Goal: Information Seeking & Learning: Learn about a topic

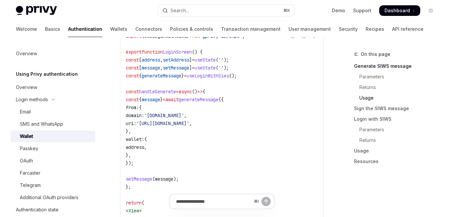
scroll to position [620, 0]
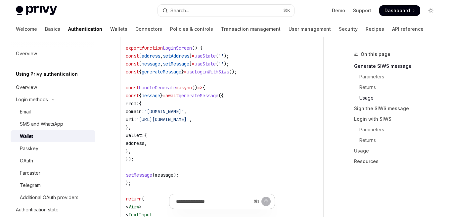
drag, startPoint x: 132, startPoint y: 91, endPoint x: 144, endPoint y: 188, distance: 98.0
click at [144, 188] on code "import { useLoginWithSiws } from '@privy-io/expo' ; export function LoginScreen…" at bounding box center [222, 171] width 192 height 286
drag, startPoint x: 137, startPoint y: 98, endPoint x: 151, endPoint y: 163, distance: 67.5
click at [151, 163] on code "import { useLoginWithSiws } from '@privy-io/expo' ; export function LoginScreen…" at bounding box center [222, 171] width 192 height 286
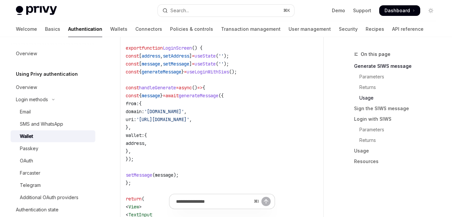
copy code "const { message } = await generateMessage ({ from: { domain: 'my-domain.com' , …"
click at [152, 160] on code "import { useLoginWithSiws } from '@privy-io/expo' ; export function LoginScreen…" at bounding box center [222, 171] width 192 height 286
drag, startPoint x: 152, startPoint y: 162, endPoint x: 130, endPoint y: 90, distance: 74.8
click at [130, 90] on code "import { useLoginWithSiws } from '@privy-io/expo' ; export function LoginScreen…" at bounding box center [222, 171] width 192 height 286
copy code "const handleGenerate = async () => { const { message } = await generateMessage …"
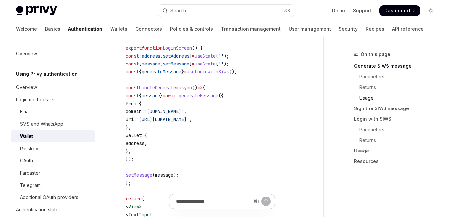
click at [181, 75] on span "generateMessage" at bounding box center [162, 72] width 40 height 6
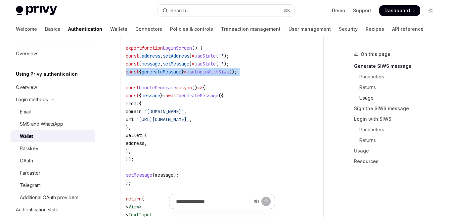
click at [181, 75] on span "generateMessage" at bounding box center [162, 72] width 40 height 6
copy code "const { generateMessage } = useLoginWithSiws ();"
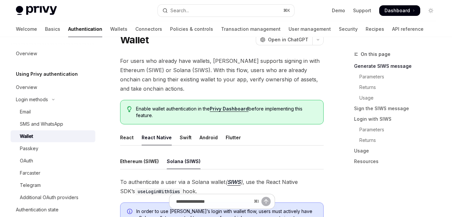
scroll to position [44, 0]
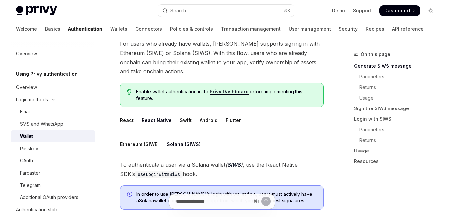
click at [126, 124] on div "React" at bounding box center [127, 120] width 14 height 16
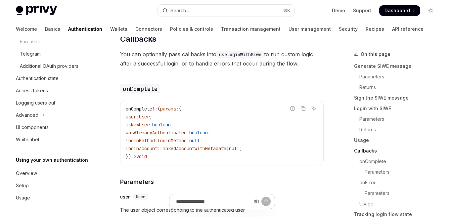
scroll to position [1029, 0]
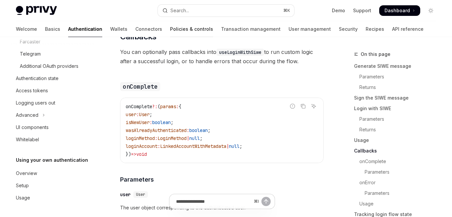
click at [170, 29] on link "Policies & controls" at bounding box center [191, 29] width 43 height 16
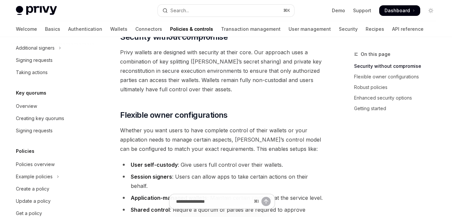
scroll to position [254, 0]
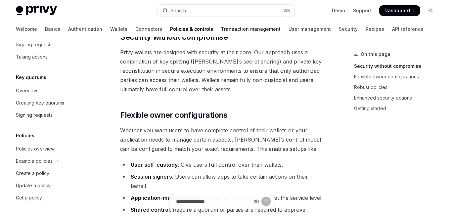
click at [221, 28] on link "Transaction management" at bounding box center [251, 29] width 60 height 16
type textarea "*"
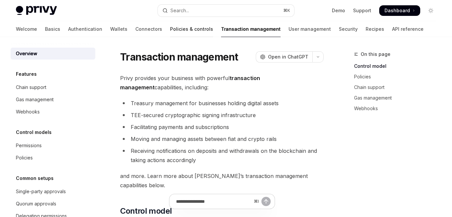
click at [170, 29] on link "Policies & controls" at bounding box center [191, 29] width 43 height 16
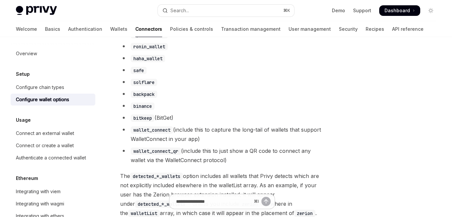
scroll to position [635, 0]
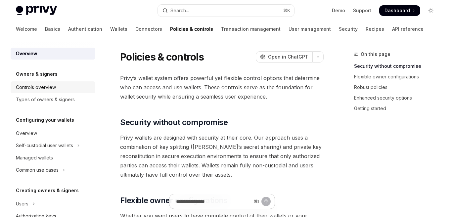
click at [60, 85] on div "Controls overview" at bounding box center [53, 87] width 75 height 8
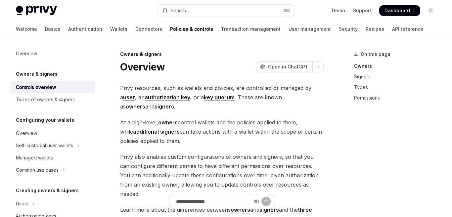
click at [66, 74] on div "Owners & signers" at bounding box center [53, 74] width 85 height 8
click at [34, 54] on div "Overview" at bounding box center [26, 54] width 21 height 8
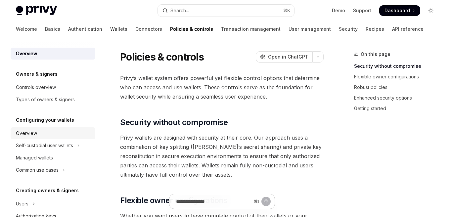
click at [44, 134] on div "Overview" at bounding box center [53, 133] width 75 height 8
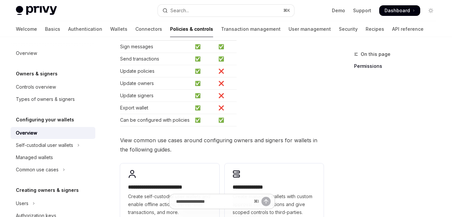
scroll to position [139, 0]
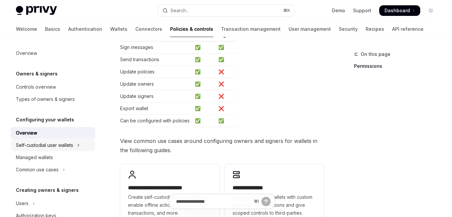
click at [63, 145] on div "Self-custodial user wallets" at bounding box center [44, 145] width 57 height 8
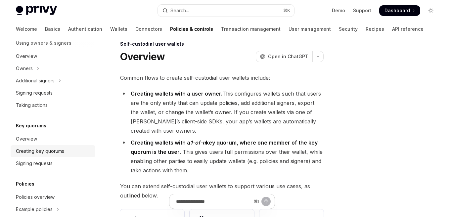
scroll to position [359, 0]
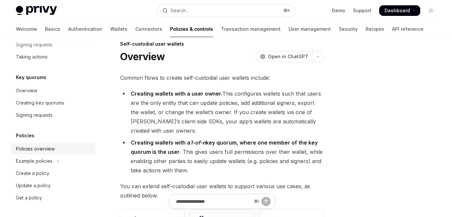
click at [51, 147] on div "Policies overview" at bounding box center [35, 149] width 39 height 8
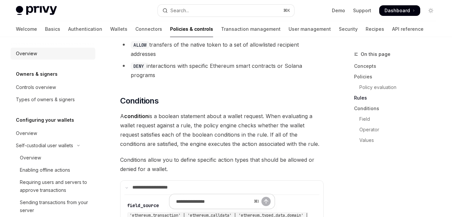
click at [34, 51] on div "Overview" at bounding box center [26, 54] width 21 height 8
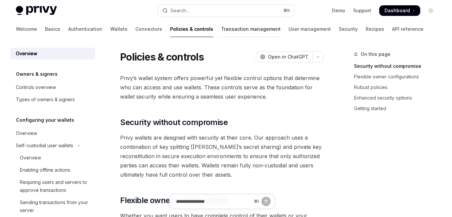
click at [221, 30] on link "Transaction management" at bounding box center [251, 29] width 60 height 16
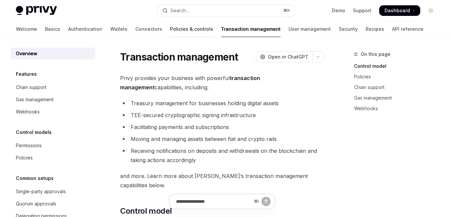
click at [170, 33] on link "Policies & controls" at bounding box center [191, 29] width 43 height 16
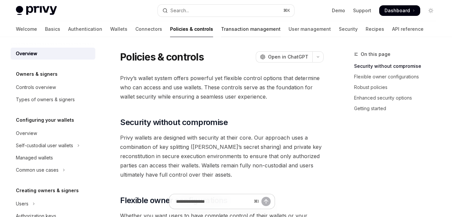
click at [221, 28] on link "Transaction management" at bounding box center [251, 29] width 60 height 16
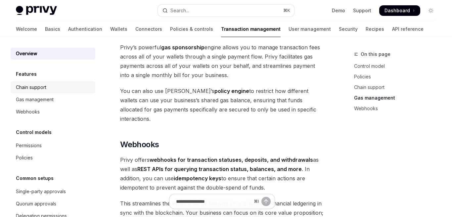
click at [58, 86] on div "Chain support" at bounding box center [53, 87] width 75 height 8
type textarea "*"
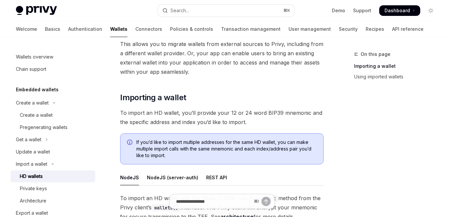
scroll to position [47, 0]
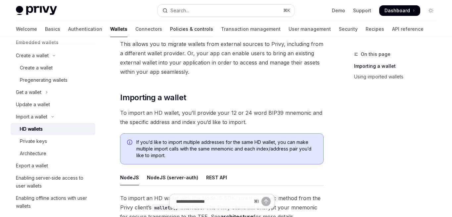
click at [170, 29] on link "Policies & controls" at bounding box center [191, 29] width 43 height 16
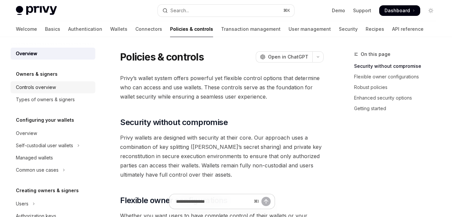
click at [43, 85] on div "Controls overview" at bounding box center [36, 87] width 40 height 8
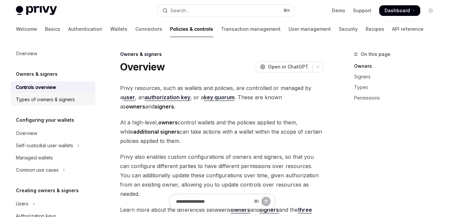
click at [64, 100] on div "Types of owners & signers" at bounding box center [45, 100] width 59 height 8
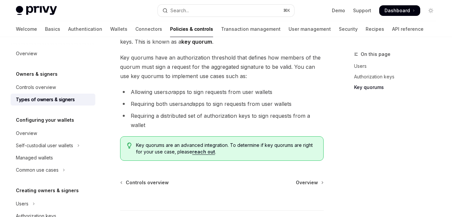
scroll to position [377, 0]
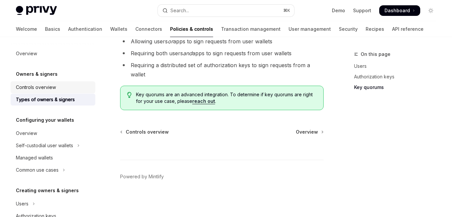
click at [68, 87] on div "Controls overview" at bounding box center [53, 87] width 75 height 8
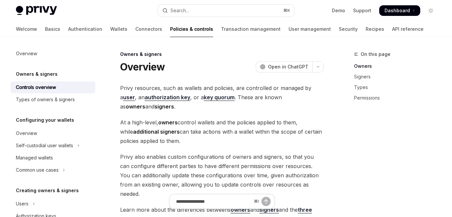
click at [53, 72] on h5 "Owners & signers" at bounding box center [37, 74] width 42 height 8
click at [53, 99] on div "Types of owners & signers" at bounding box center [45, 100] width 59 height 8
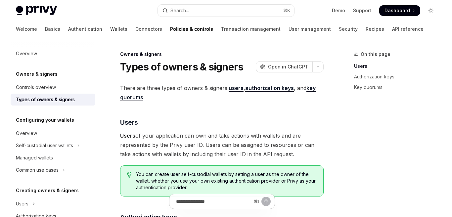
click at [53, 123] on h5 "Configuring your wallets" at bounding box center [45, 120] width 58 height 8
click at [45, 134] on div "Overview" at bounding box center [53, 133] width 75 height 8
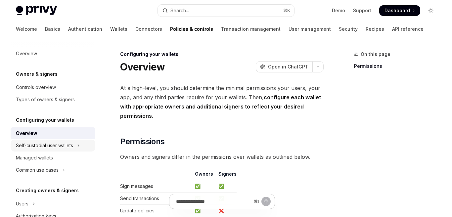
click at [49, 144] on div "Self-custodial user wallets" at bounding box center [44, 146] width 57 height 8
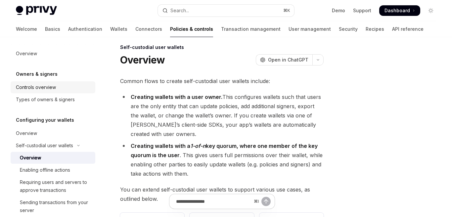
click at [61, 86] on div "Controls overview" at bounding box center [53, 87] width 75 height 8
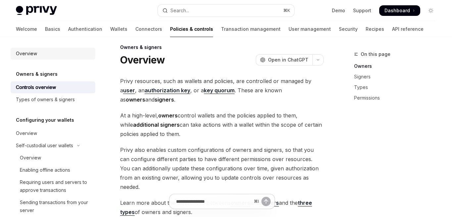
click at [36, 56] on div "Overview" at bounding box center [26, 54] width 21 height 8
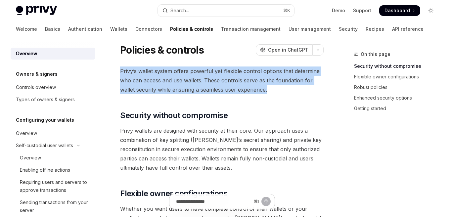
drag, startPoint x: 120, startPoint y: 73, endPoint x: 288, endPoint y: 89, distance: 168.7
click at [288, 89] on span "Privy’s wallet system offers powerful yet flexible control options that determi…" at bounding box center [221, 80] width 203 height 28
copy span "Privy’s wallet system offers powerful yet flexible control options that determi…"
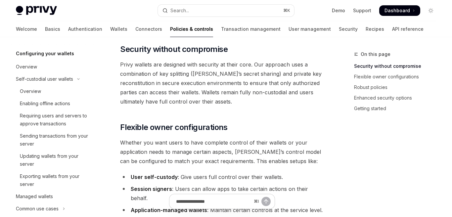
scroll to position [68, 0]
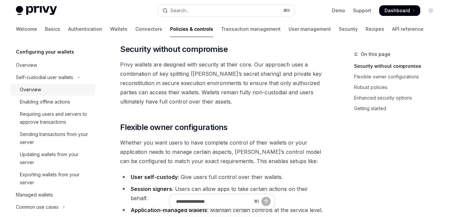
click at [34, 91] on div "Overview" at bounding box center [30, 90] width 21 height 8
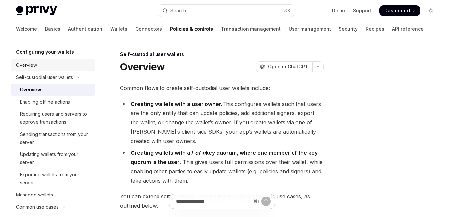
click at [33, 66] on div "Overview" at bounding box center [26, 65] width 21 height 8
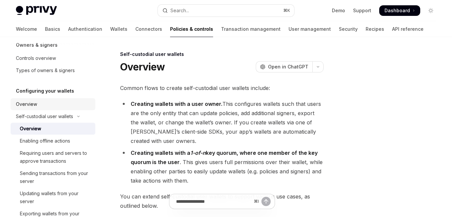
click at [33, 99] on link "Overview" at bounding box center [53, 104] width 85 height 12
click at [32, 102] on div "Overview" at bounding box center [26, 104] width 21 height 8
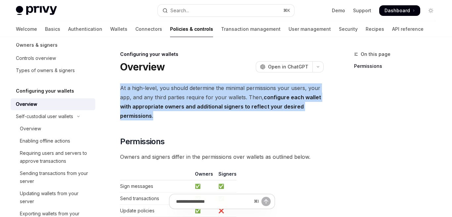
drag, startPoint x: 175, startPoint y: 117, endPoint x: 119, endPoint y: 87, distance: 63.0
copy span "At a high-level, you should determine the minimal permissions your users, your …"
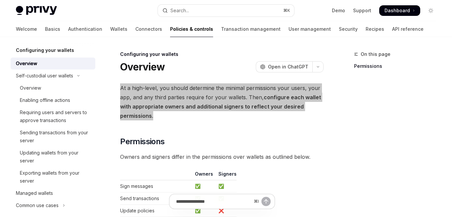
scroll to position [85, 0]
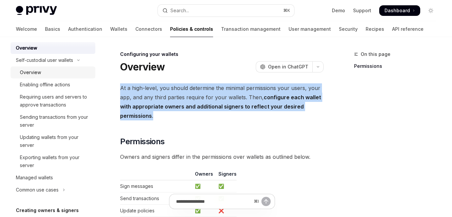
click at [30, 74] on div "Overview" at bounding box center [30, 72] width 21 height 8
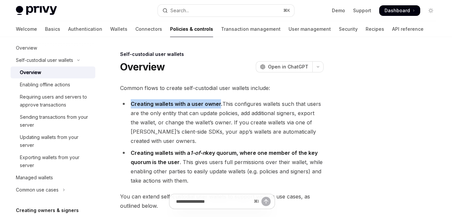
drag, startPoint x: 131, startPoint y: 105, endPoint x: 219, endPoint y: 107, distance: 87.3
click at [219, 107] on strong "Creating wallets with a user owner." at bounding box center [177, 104] width 92 height 7
copy strong "Creating wallets with a user owner"
drag, startPoint x: 178, startPoint y: 160, endPoint x: 129, endPoint y: 154, distance: 49.4
click at [129, 154] on li "Creating wallets with a 1-of-n key quorum, where one member of the key quorum i…" at bounding box center [221, 166] width 203 height 37
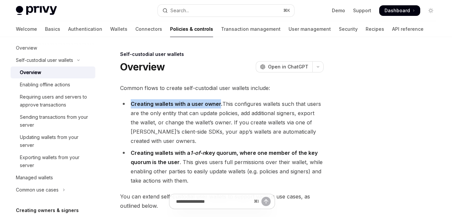
copy strong "Creating wallets with a 1-of-n key quorum, where one member of the key quorum i…"
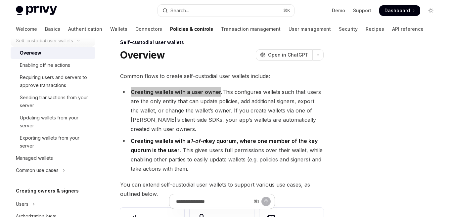
scroll to position [111, 0]
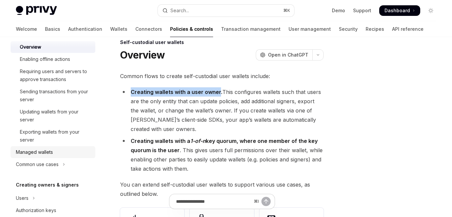
click at [38, 153] on div "Managed wallets" at bounding box center [34, 152] width 37 height 8
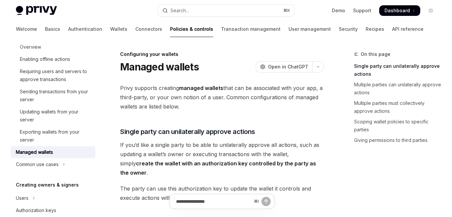
click at [136, 94] on span "Privy supports creating managed wallets that can be associated with your app, a…" at bounding box center [221, 97] width 203 height 28
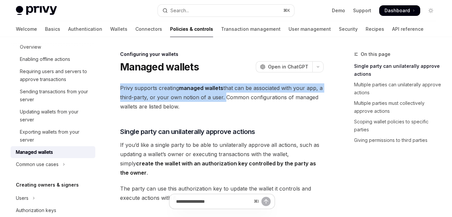
drag, startPoint x: 119, startPoint y: 89, endPoint x: 221, endPoint y: 95, distance: 101.7
copy span "Privy supports creating managed wallets that can be associated with your app, a…"
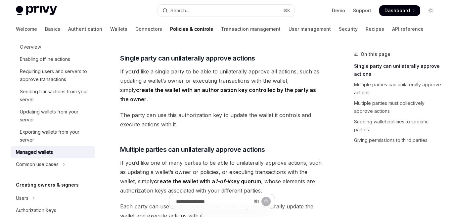
scroll to position [73, 0]
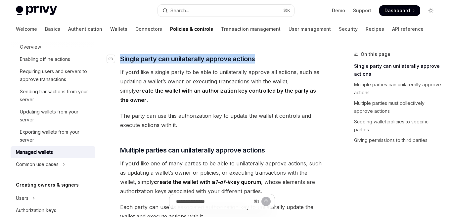
drag, startPoint x: 120, startPoint y: 58, endPoint x: 260, endPoint y: 58, distance: 139.5
click at [260, 58] on h3 "​ Single party can unilaterally approve actions" at bounding box center [221, 58] width 203 height 9
copy span "Single party can unilaterally approve actions"
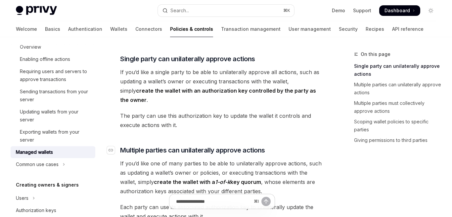
click at [135, 145] on span "Multiple parties can unilaterally approve actions" at bounding box center [192, 149] width 145 height 9
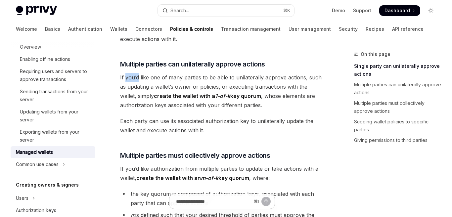
scroll to position [121, 0]
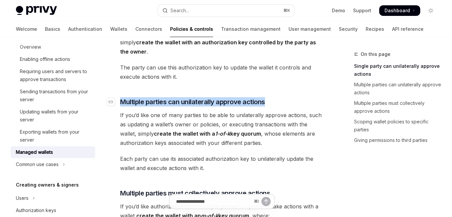
drag, startPoint x: 121, startPoint y: 92, endPoint x: 276, endPoint y: 96, distance: 155.1
click at [276, 97] on h3 "​ Multiple parties can unilaterally approve actions" at bounding box center [221, 101] width 203 height 9
copy span "Multiple parties can unilaterally approve actions"
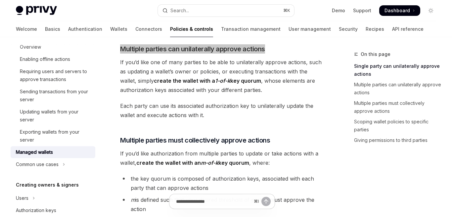
scroll to position [198, 0]
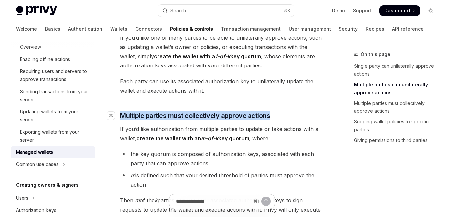
drag, startPoint x: 122, startPoint y: 105, endPoint x: 275, endPoint y: 104, distance: 153.4
click at [275, 111] on h3 "​ Multiple parties must collectively approve actions" at bounding box center [221, 115] width 203 height 9
copy span "Multiple parties must collectively approve actions"
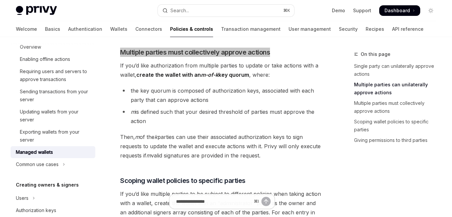
scroll to position [297, 0]
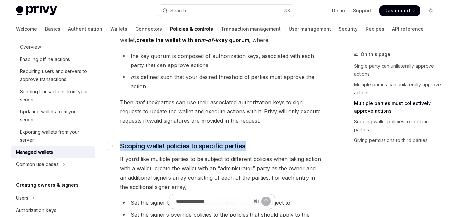
drag, startPoint x: 121, startPoint y: 137, endPoint x: 247, endPoint y: 137, distance: 126.0
click at [247, 141] on h3 "​ Scoping wallet policies to specific parties" at bounding box center [221, 145] width 203 height 9
copy span "Scoping wallet policies to specific parties"
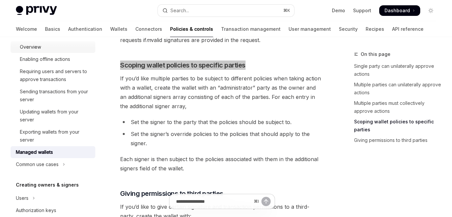
scroll to position [438, 0]
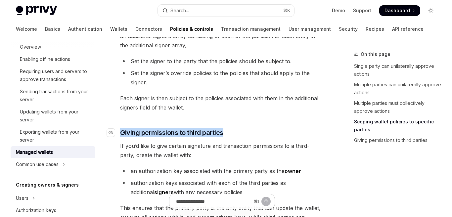
drag, startPoint x: 191, startPoint y: 122, endPoint x: 121, endPoint y: 123, distance: 70.1
click at [121, 128] on h3 "​ Giving permissions to third parties" at bounding box center [221, 132] width 203 height 9
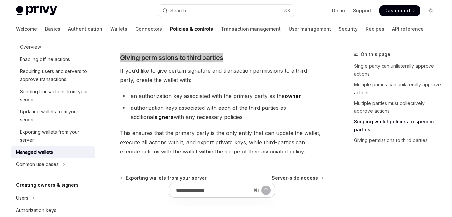
scroll to position [550, 0]
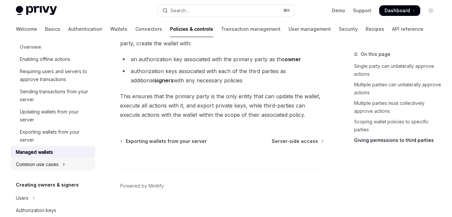
click at [59, 163] on button "Common use cases" at bounding box center [53, 164] width 85 height 12
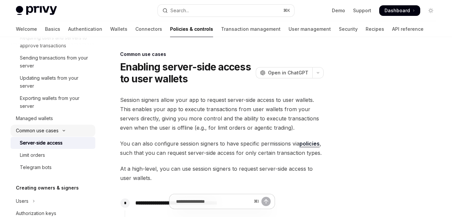
scroll to position [162, 0]
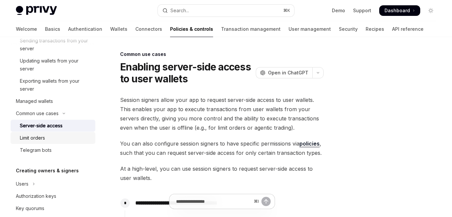
click at [53, 133] on link "Limit orders" at bounding box center [53, 138] width 85 height 12
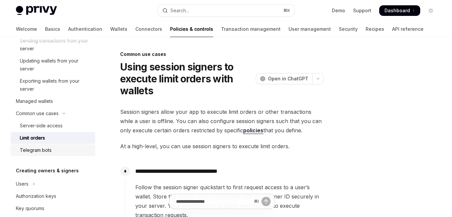
click at [45, 148] on div "Telegram bots" at bounding box center [36, 150] width 32 height 8
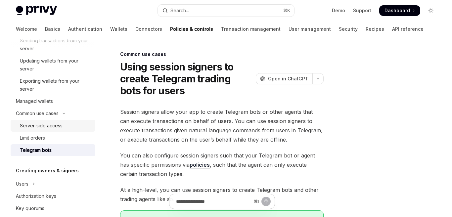
click at [49, 126] on div "Server-side access" at bounding box center [41, 126] width 43 height 8
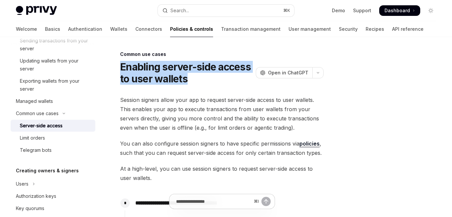
drag, startPoint x: 192, startPoint y: 79, endPoint x: 111, endPoint y: 67, distance: 81.2
click at [55, 139] on div "Limit orders" at bounding box center [55, 138] width 71 height 8
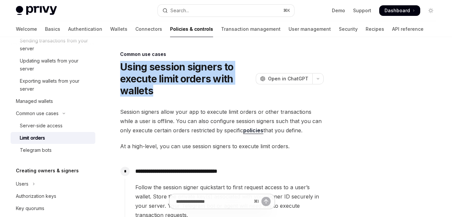
drag, startPoint x: 169, startPoint y: 92, endPoint x: 113, endPoint y: 66, distance: 62.0
click at [51, 152] on div "Telegram bots" at bounding box center [55, 150] width 71 height 8
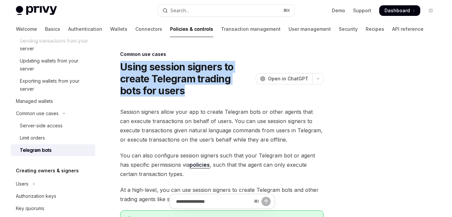
drag, startPoint x: 171, startPoint y: 94, endPoint x: 115, endPoint y: 65, distance: 62.5
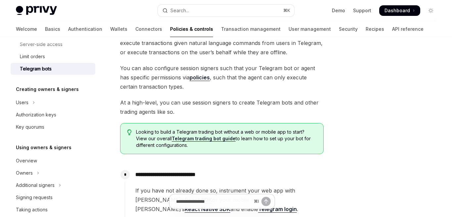
scroll to position [242, 0]
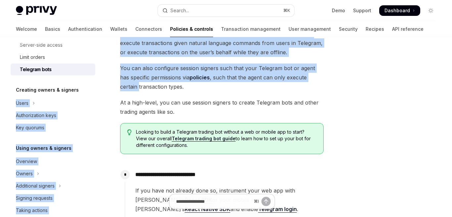
drag, startPoint x: 76, startPoint y: 90, endPoint x: 10, endPoint y: 86, distance: 66.6
click at [77, 113] on div "Authorization keys" at bounding box center [53, 115] width 75 height 8
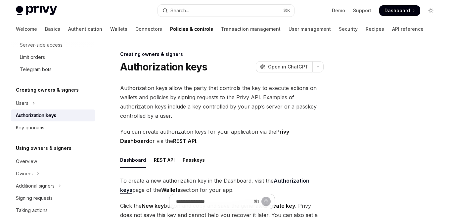
click at [79, 90] on div "Creating owners & signers" at bounding box center [53, 90] width 85 height 8
drag, startPoint x: 84, startPoint y: 91, endPoint x: 17, endPoint y: 83, distance: 67.2
click at [17, 83] on div "Overview Owners & signers Controls overview Types of owners & signers Configuri…" at bounding box center [53, 81] width 85 height 552
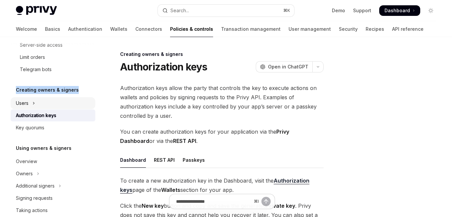
click at [32, 103] on icon "Toggle Users section" at bounding box center [33, 103] width 3 height 8
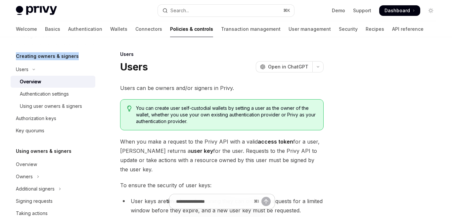
scroll to position [279, 0]
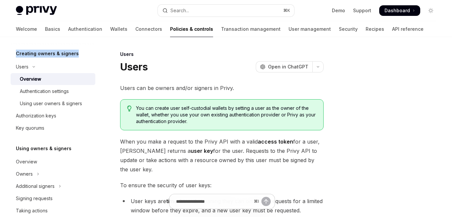
click at [52, 79] on div "Overview" at bounding box center [55, 79] width 71 height 8
click at [52, 88] on div "Authentication settings" at bounding box center [44, 91] width 49 height 8
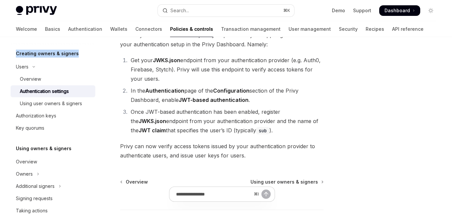
scroll to position [31, 0]
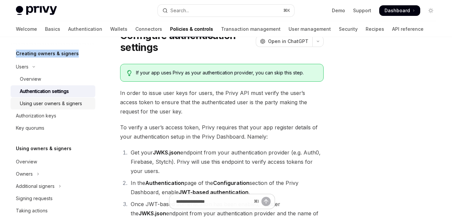
click at [73, 100] on div "Using user owners & signers" at bounding box center [51, 104] width 62 height 8
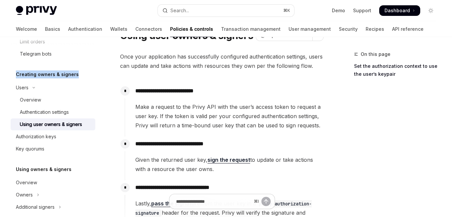
scroll to position [247, 0]
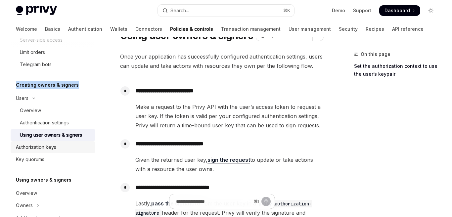
click at [49, 152] on link "Authorization keys" at bounding box center [53, 147] width 85 height 12
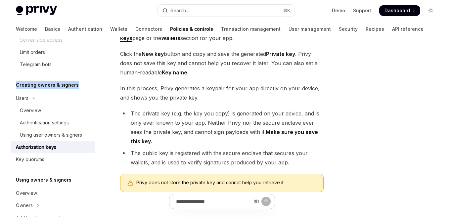
scroll to position [143, 0]
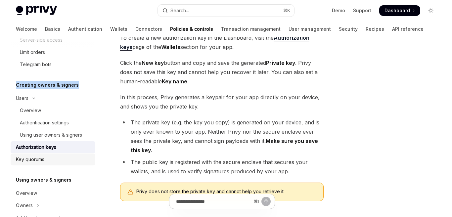
click at [68, 164] on link "Key quorums" at bounding box center [53, 159] width 85 height 12
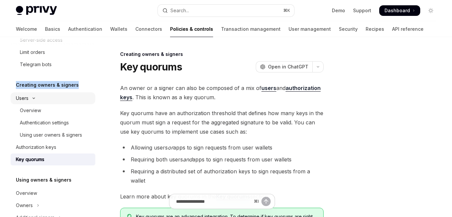
click at [20, 97] on div "Users" at bounding box center [22, 98] width 13 height 8
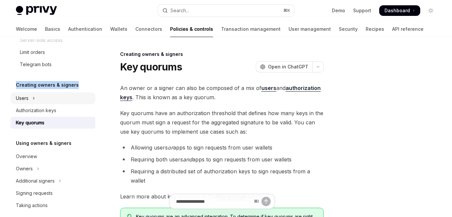
click at [49, 99] on button "Users" at bounding box center [53, 98] width 85 height 12
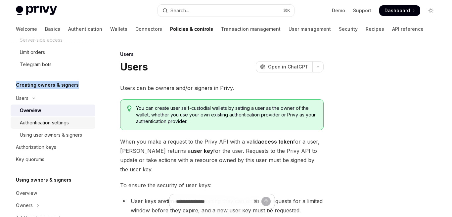
click at [64, 124] on div "Authentication settings" at bounding box center [44, 123] width 49 height 8
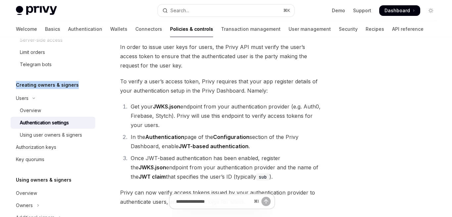
scroll to position [72, 0]
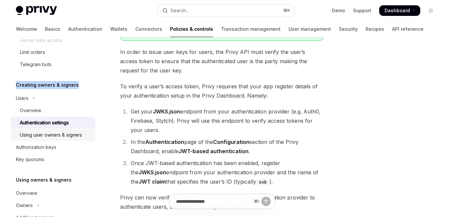
click at [81, 131] on div "Using user owners & signers" at bounding box center [51, 135] width 62 height 8
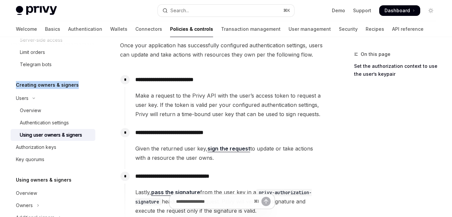
scroll to position [31, 0]
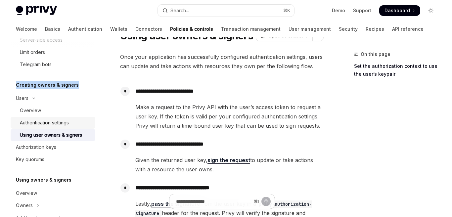
click at [73, 120] on div "Authentication settings" at bounding box center [55, 123] width 71 height 8
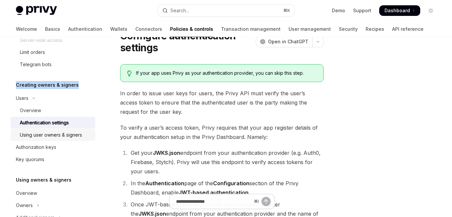
click at [75, 136] on div "Using user owners & signers" at bounding box center [51, 135] width 62 height 8
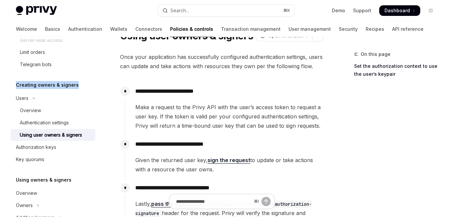
scroll to position [18, 0]
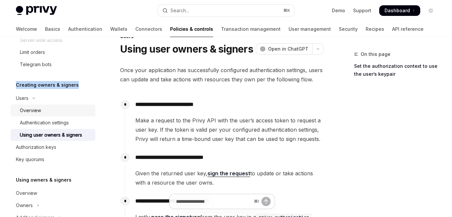
click at [76, 109] on div "Overview" at bounding box center [55, 110] width 71 height 8
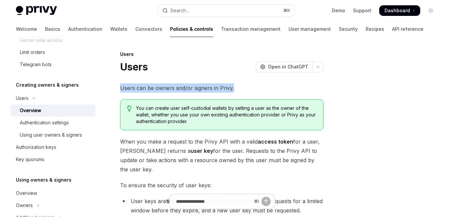
drag, startPoint x: 237, startPoint y: 88, endPoint x: 119, endPoint y: 88, distance: 117.7
click at [48, 125] on div "Authentication settings" at bounding box center [44, 123] width 49 height 8
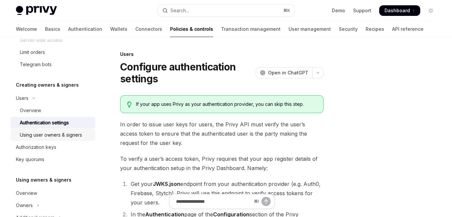
click at [73, 136] on div "Using user owners & signers" at bounding box center [51, 135] width 62 height 8
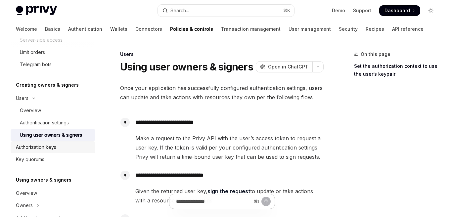
click at [32, 148] on div "Authorization keys" at bounding box center [36, 147] width 40 height 8
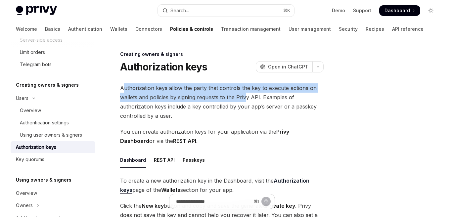
drag, startPoint x: 127, startPoint y: 89, endPoint x: 246, endPoint y: 97, distance: 119.6
click at [246, 98] on span "Authorization keys allow the party that controls the key to execute actions on …" at bounding box center [221, 101] width 203 height 37
click at [246, 97] on span "Authorization keys allow the party that controls the key to execute actions on …" at bounding box center [221, 101] width 203 height 37
drag, startPoint x: 122, startPoint y: 88, endPoint x: 230, endPoint y: 96, distance: 108.4
click at [231, 96] on span "Authorization keys allow the party that controls the key to execute actions on …" at bounding box center [221, 101] width 203 height 37
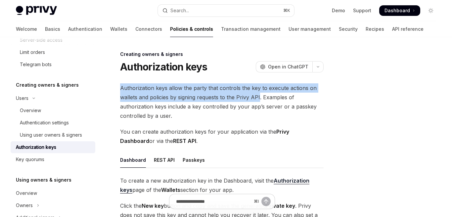
drag, startPoint x: 120, startPoint y: 88, endPoint x: 259, endPoint y: 98, distance: 138.9
click at [259, 97] on span "Authorization keys allow the party that controls the key to execute actions on …" at bounding box center [221, 101] width 203 height 37
click at [44, 159] on div "Key quorums" at bounding box center [30, 159] width 28 height 8
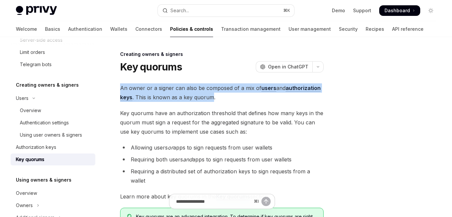
drag, startPoint x: 119, startPoint y: 88, endPoint x: 212, endPoint y: 97, distance: 92.7
click at [212, 97] on div "Creating owners & signers Key quorums OpenAI Open in ChatGPT OpenAI Open in Cha…" at bounding box center [160, 194] width 330 height 289
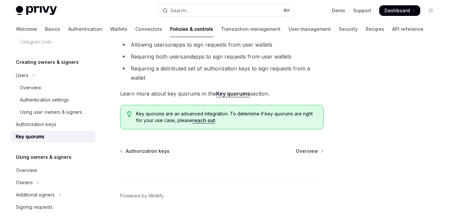
scroll to position [274, 0]
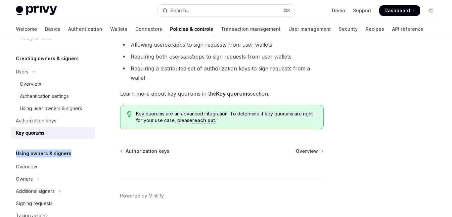
drag, startPoint x: 77, startPoint y: 153, endPoint x: 16, endPoint y: 151, distance: 61.2
click at [16, 151] on div "Using owners & signers" at bounding box center [53, 153] width 85 height 8
click at [61, 156] on h5 "Using owners & signers" at bounding box center [44, 153] width 56 height 8
click at [59, 154] on h5 "Using owners & signers" at bounding box center [44, 153] width 56 height 8
click at [26, 166] on div "Overview" at bounding box center [26, 167] width 21 height 8
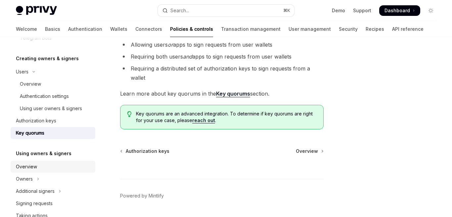
type textarea "*"
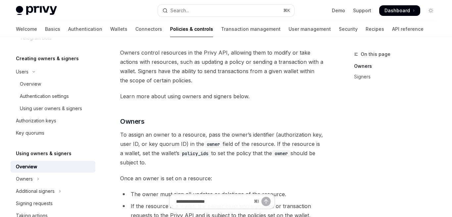
scroll to position [30, 0]
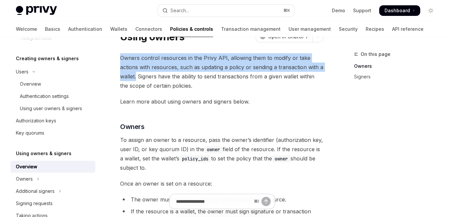
drag, startPoint x: 121, startPoint y: 59, endPoint x: 136, endPoint y: 76, distance: 22.7
click at [136, 76] on span "Owners control resources in the Privy API, allowing them to modify or take acti…" at bounding box center [221, 71] width 203 height 37
click at [43, 83] on div "Overview" at bounding box center [55, 84] width 71 height 8
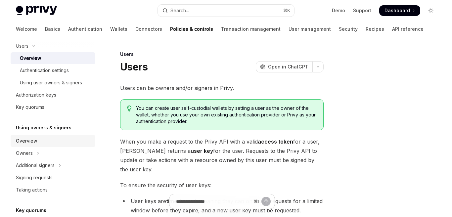
click at [45, 139] on div "Overview" at bounding box center [53, 141] width 75 height 8
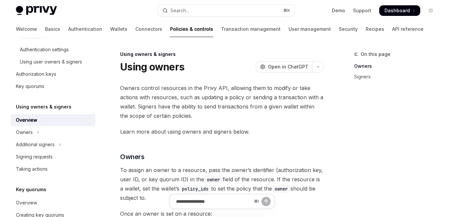
scroll to position [198, 0]
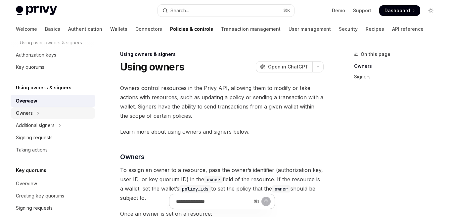
click at [43, 111] on button "Owners" at bounding box center [53, 113] width 85 height 12
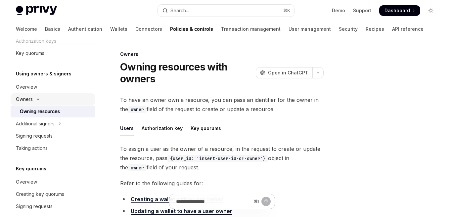
scroll to position [232, 0]
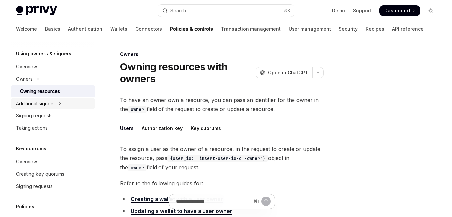
click at [53, 102] on div "Additional signers" at bounding box center [35, 104] width 39 height 8
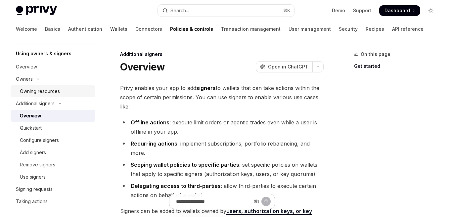
click at [56, 91] on div "Owning resources" at bounding box center [40, 91] width 40 height 8
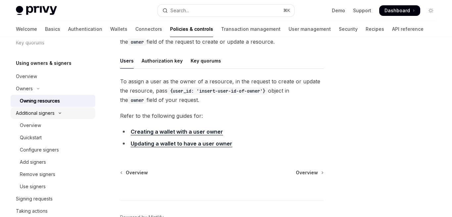
scroll to position [215, 0]
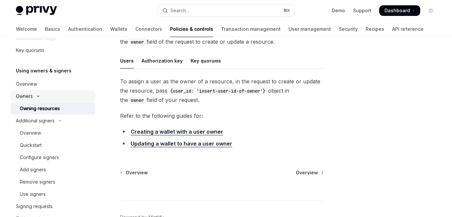
click at [39, 99] on button "Owners" at bounding box center [53, 96] width 85 height 12
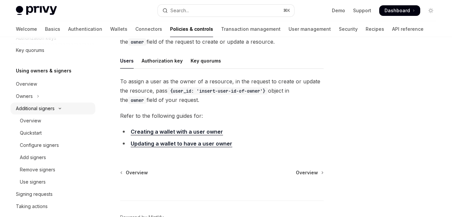
click at [60, 107] on icon "Toggle Additional signers section" at bounding box center [60, 108] width 8 height 3
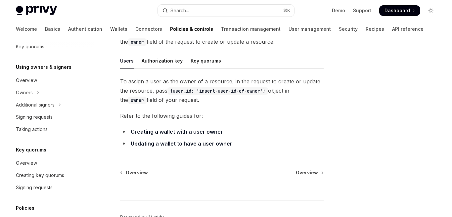
scroll to position [212, 0]
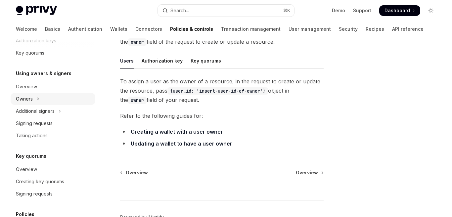
click at [35, 95] on button "Owners" at bounding box center [53, 99] width 85 height 12
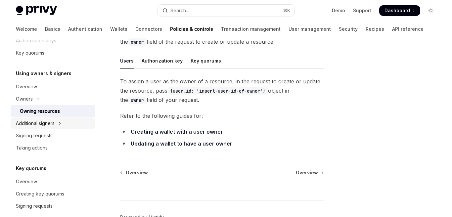
click at [41, 128] on button "Additional signers" at bounding box center [53, 123] width 85 height 12
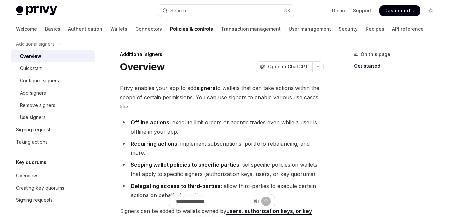
scroll to position [361, 0]
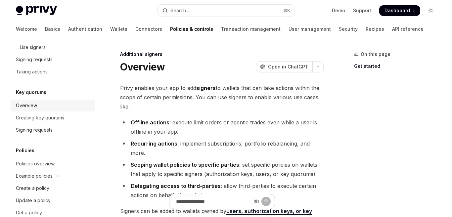
click at [31, 106] on div "Overview" at bounding box center [26, 106] width 21 height 8
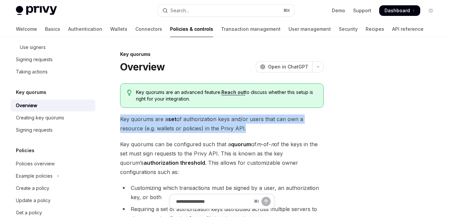
drag, startPoint x: 120, startPoint y: 120, endPoint x: 242, endPoint y: 130, distance: 122.7
copy span "Key quorums are a set of authorization keys and/or users that can own a resourc…"
click at [44, 162] on div "Policies overview" at bounding box center [35, 164] width 39 height 8
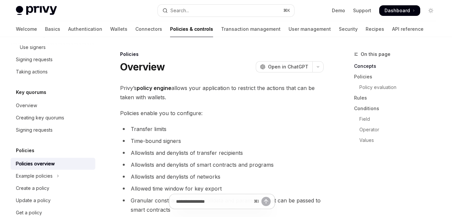
scroll to position [376, 0]
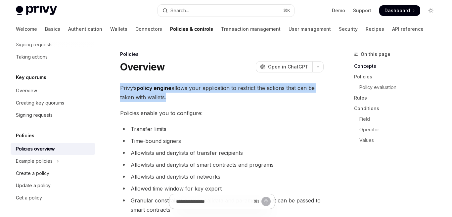
drag, startPoint x: 120, startPoint y: 89, endPoint x: 165, endPoint y: 96, distance: 45.6
click at [165, 96] on span "Privy’s policy engine allows your application to restrict the actions that can …" at bounding box center [221, 92] width 203 height 19
copy span "Privy’s policy engine allows your application to restrict the actions that can …"
click at [55, 157] on button "Example policies" at bounding box center [53, 161] width 85 height 12
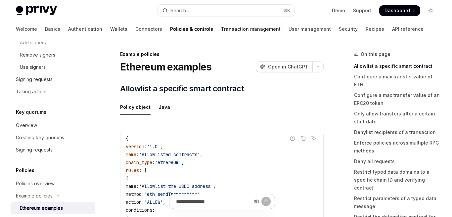
click at [221, 29] on link "Transaction management" at bounding box center [251, 29] width 60 height 16
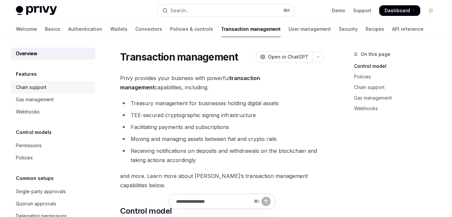
click at [64, 89] on div "Chain support" at bounding box center [53, 87] width 75 height 8
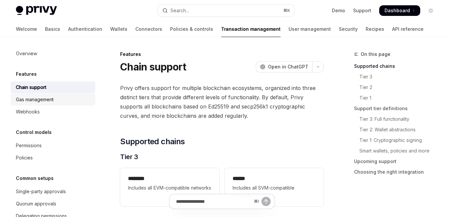
click at [80, 100] on div "Gas management" at bounding box center [53, 100] width 75 height 8
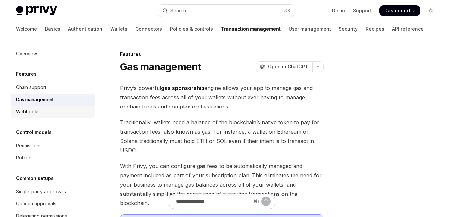
click at [62, 109] on div "Webhooks" at bounding box center [53, 112] width 75 height 8
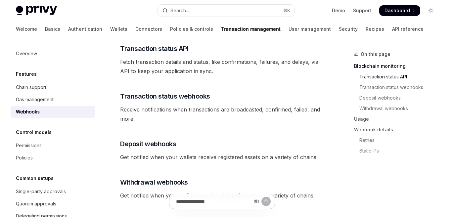
scroll to position [19, 0]
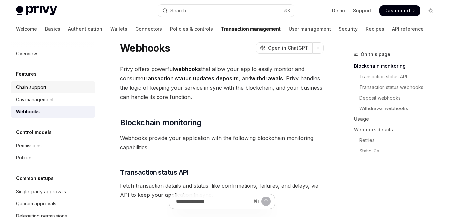
click at [54, 85] on div "Chain support" at bounding box center [53, 87] width 75 height 8
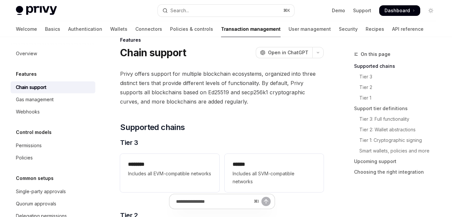
scroll to position [17, 0]
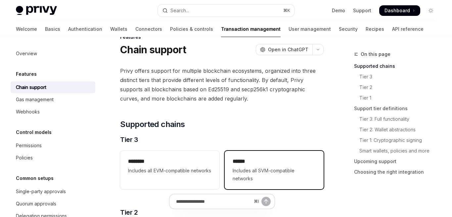
click at [254, 169] on span "Includes all SVM-compatible networks" at bounding box center [273, 175] width 83 height 16
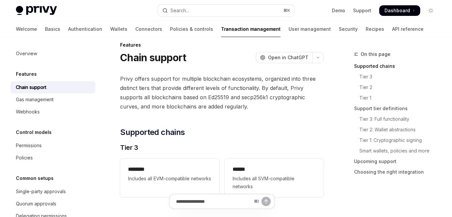
scroll to position [11, 0]
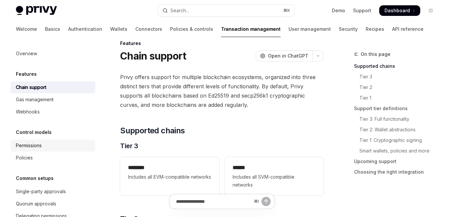
click at [43, 148] on div "Permissions" at bounding box center [53, 146] width 75 height 8
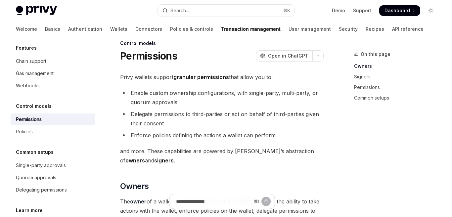
scroll to position [40, 0]
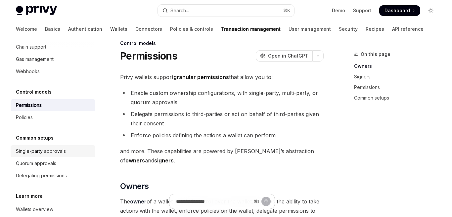
click at [43, 154] on div "Single-party approvals" at bounding box center [41, 151] width 50 height 8
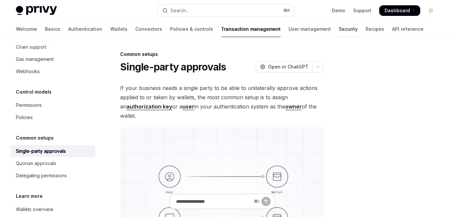
click at [339, 30] on link "Security" at bounding box center [348, 29] width 19 height 16
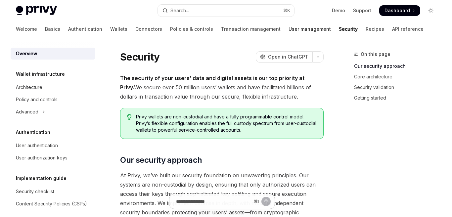
click at [288, 31] on link "User management" at bounding box center [309, 29] width 42 height 16
type textarea "*"
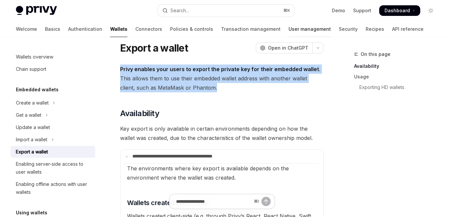
click at [288, 31] on link "User management" at bounding box center [309, 29] width 42 height 16
type textarea "*"
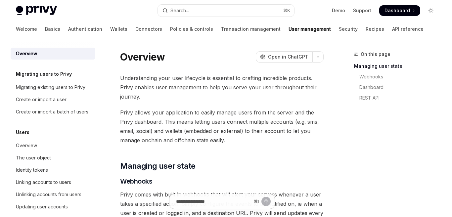
click at [56, 71] on h5 "Migrating users to Privy" at bounding box center [44, 74] width 56 height 8
click at [54, 85] on div "Migrating existing users to Privy" at bounding box center [50, 87] width 69 height 8
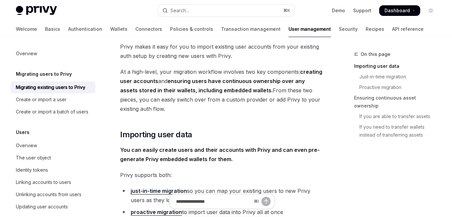
scroll to position [50, 0]
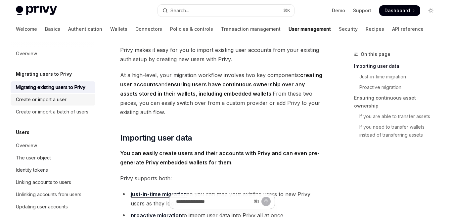
click at [77, 102] on div "Create or import a user" at bounding box center [53, 100] width 75 height 8
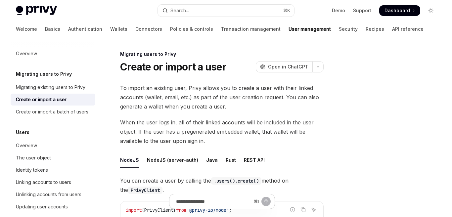
click at [57, 75] on h5 "Migrating users to Privy" at bounding box center [44, 74] width 56 height 8
copy h5 "Migrating users to Privy"
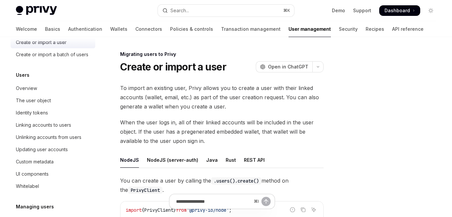
scroll to position [66, 0]
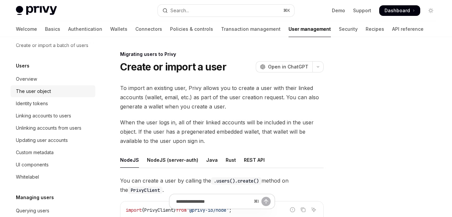
click at [46, 90] on div "The user object" at bounding box center [33, 91] width 35 height 8
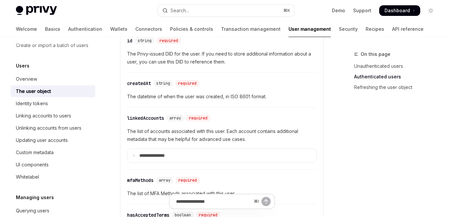
scroll to position [244, 0]
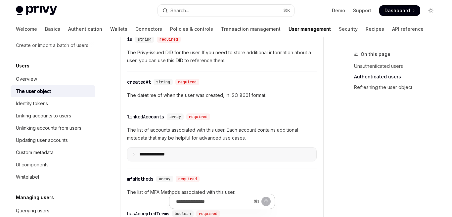
click at [133, 148] on summary "**********" at bounding box center [221, 154] width 189 height 14
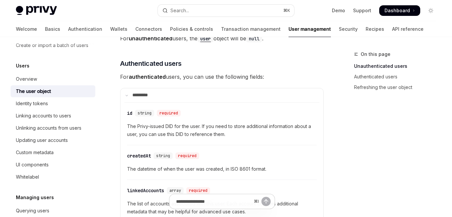
scroll to position [148, 0]
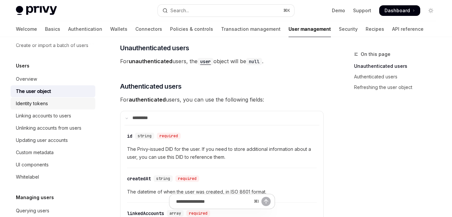
click at [46, 101] on div "Identity tokens" at bounding box center [32, 104] width 32 height 8
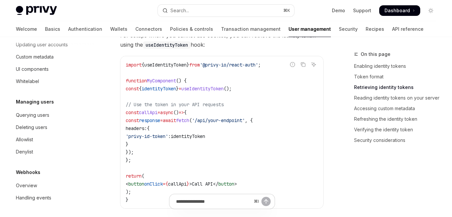
scroll to position [678, 0]
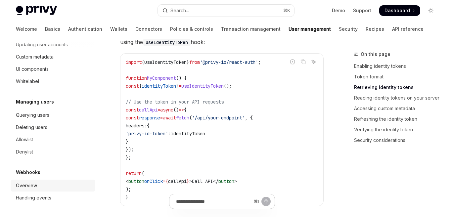
click at [34, 186] on div "Overview" at bounding box center [26, 186] width 21 height 8
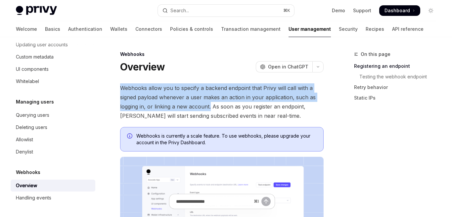
drag, startPoint x: 122, startPoint y: 88, endPoint x: 209, endPoint y: 106, distance: 89.2
click at [209, 106] on span "Webhooks allow you to specify a backend endpoint that Privy will call with a si…" at bounding box center [221, 101] width 203 height 37
copy span "Webhooks allow you to specify a backend endpoint that Privy will call with a si…"
click at [40, 200] on div "Handling events" at bounding box center [33, 198] width 35 height 8
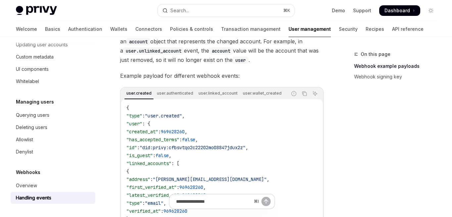
scroll to position [64, 0]
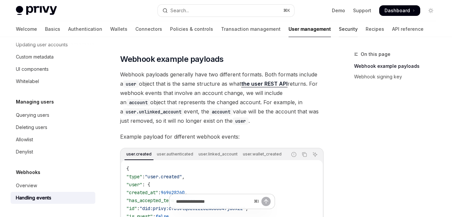
click at [339, 31] on link "Security" at bounding box center [348, 29] width 19 height 16
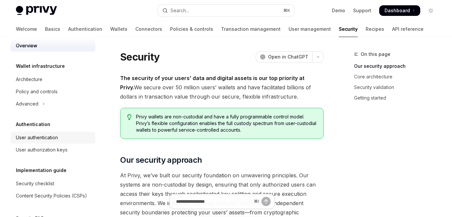
scroll to position [10, 0]
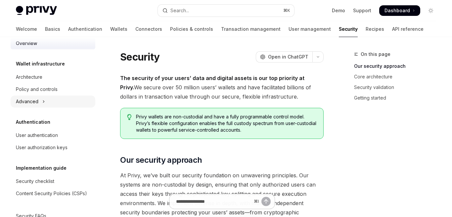
click at [67, 102] on button "Advanced" at bounding box center [53, 102] width 85 height 12
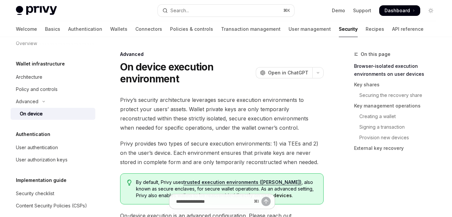
click at [73, 114] on div "On device" at bounding box center [55, 114] width 71 height 8
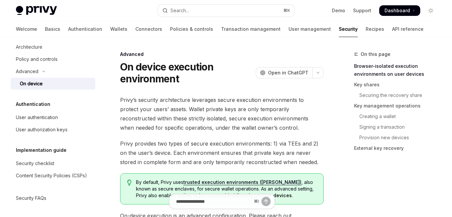
scroll to position [41, 0]
click at [72, 112] on link "User authentication" at bounding box center [53, 117] width 85 height 12
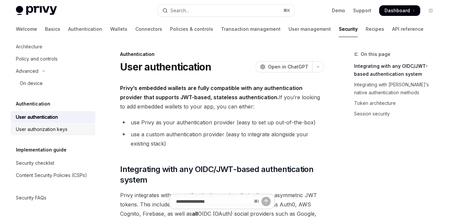
click at [79, 127] on div "User authorization keys" at bounding box center [53, 129] width 75 height 8
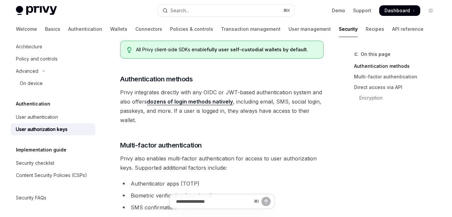
scroll to position [177, 0]
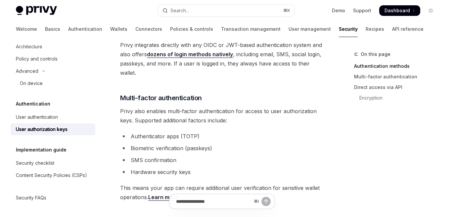
click at [231, 19] on div "Privy Docs home page Search... ⌘ K Demo Support Dashboard Dashboard Search..." at bounding box center [226, 10] width 420 height 21
click at [230, 26] on link "Transaction management" at bounding box center [251, 29] width 60 height 16
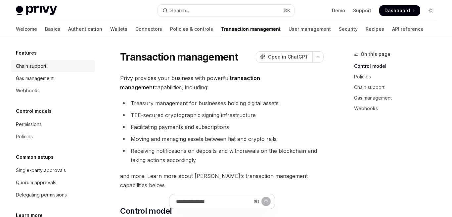
scroll to position [68, 0]
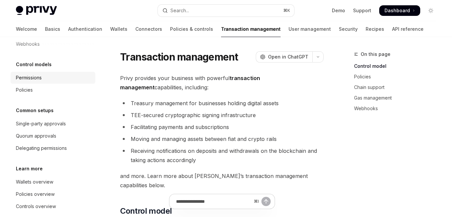
click at [53, 74] on div "Permissions" at bounding box center [53, 78] width 75 height 8
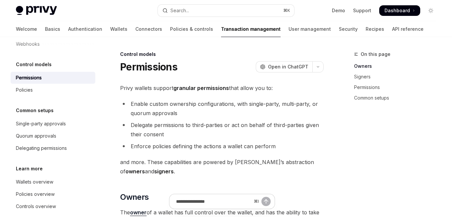
click at [57, 63] on div "Control models" at bounding box center [53, 65] width 85 height 8
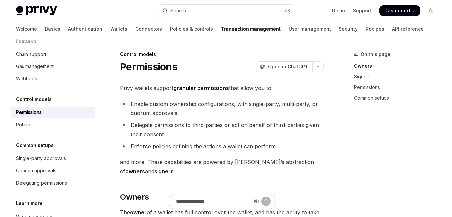
scroll to position [29, 0]
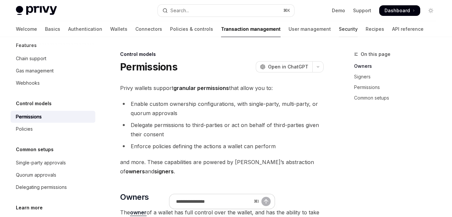
click at [339, 28] on link "Security" at bounding box center [348, 29] width 19 height 16
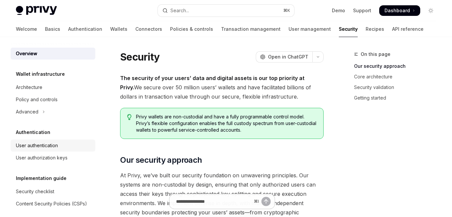
scroll to position [28, 0]
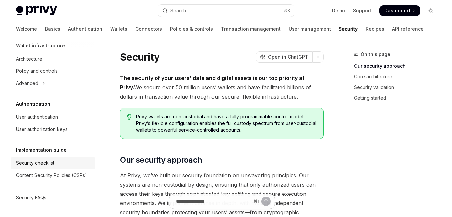
click at [48, 162] on div "Security checklist" at bounding box center [35, 163] width 38 height 8
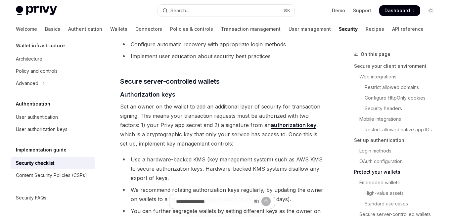
scroll to position [1159, 0]
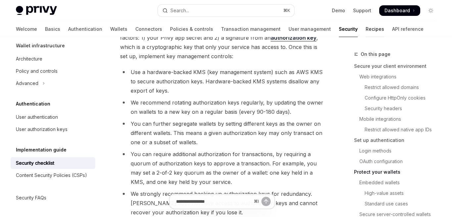
click at [365, 30] on link "Recipes" at bounding box center [374, 29] width 19 height 16
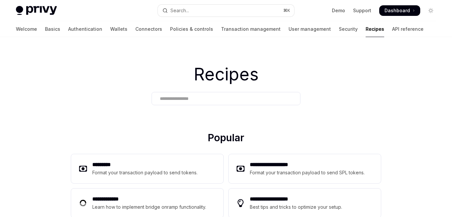
scroll to position [66, 0]
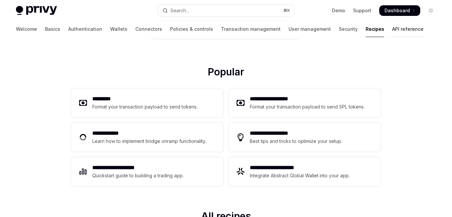
click at [392, 32] on link "API reference" at bounding box center [407, 29] width 31 height 16
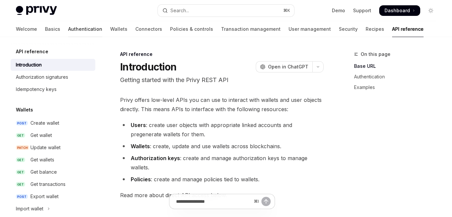
click at [68, 30] on link "Authentication" at bounding box center [85, 29] width 34 height 16
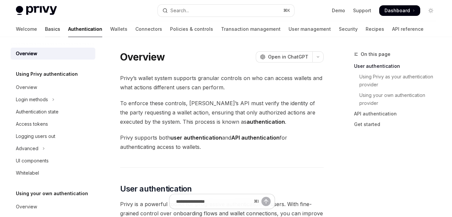
click at [45, 29] on link "Basics" at bounding box center [52, 29] width 15 height 16
type textarea "*"
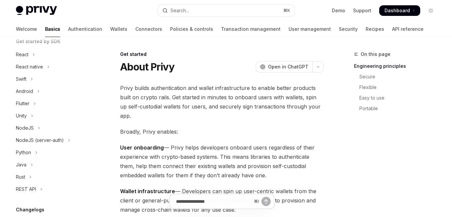
scroll to position [164, 0]
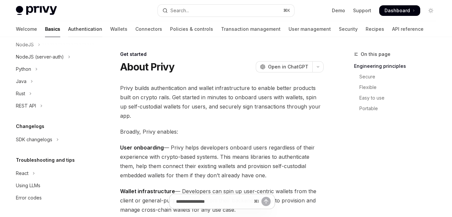
click at [68, 26] on link "Authentication" at bounding box center [85, 29] width 34 height 16
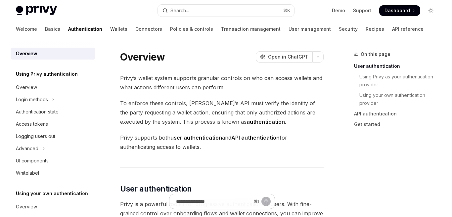
click at [110, 30] on link "Wallets" at bounding box center [118, 29] width 17 height 16
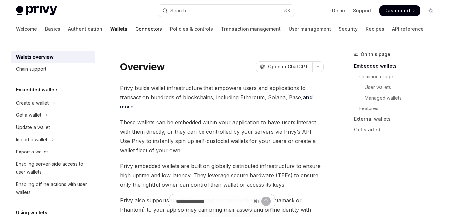
click at [135, 28] on link "Connectors" at bounding box center [148, 29] width 27 height 16
type textarea "*"
